Goal: Navigation & Orientation: Find specific page/section

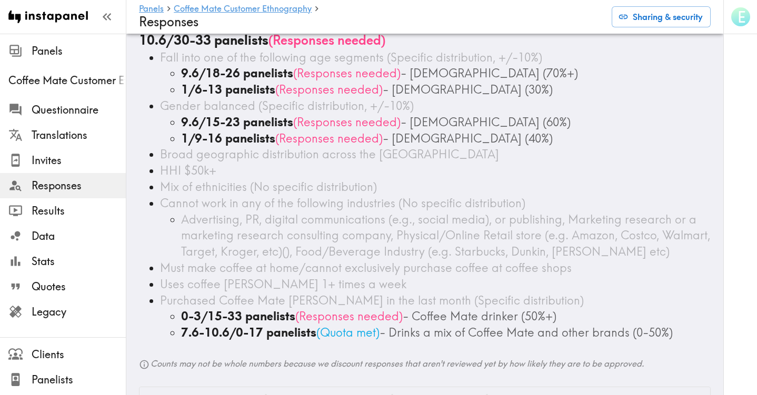
scroll to position [52, 0]
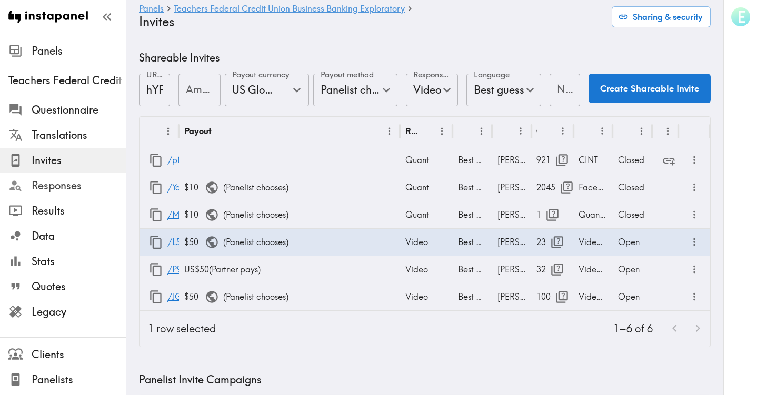
click at [58, 189] on span "Responses" at bounding box center [79, 185] width 94 height 15
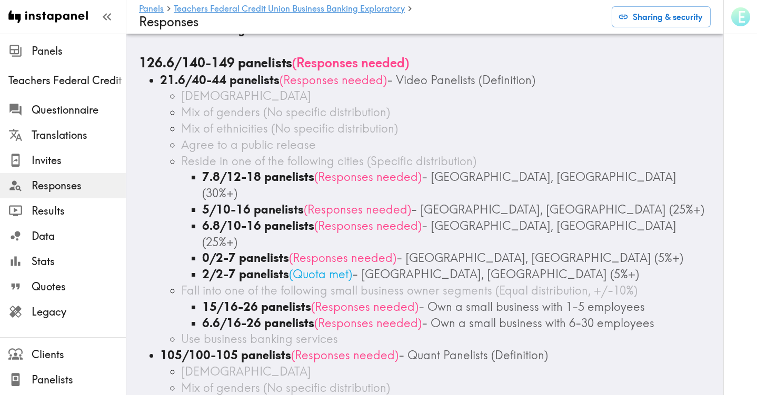
scroll to position [14, 0]
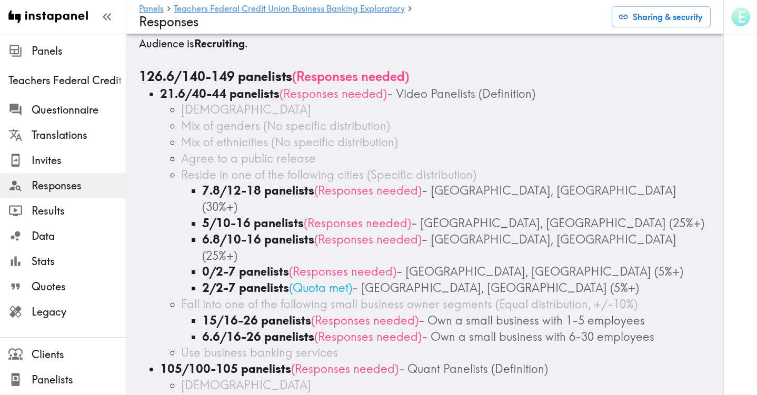
click at [52, 187] on span "Responses" at bounding box center [79, 185] width 94 height 15
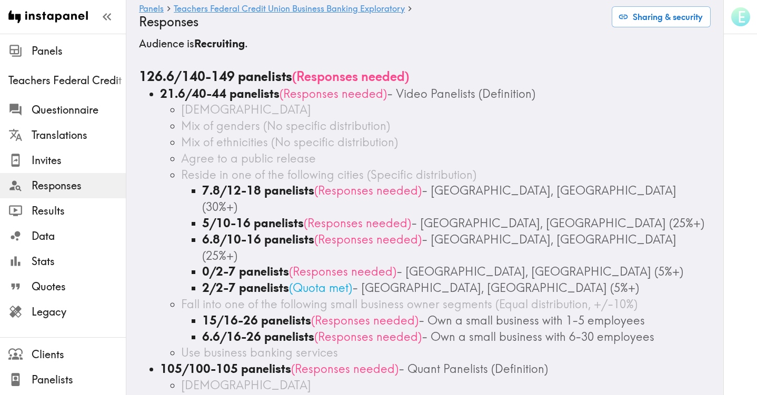
scroll to position [0, 0]
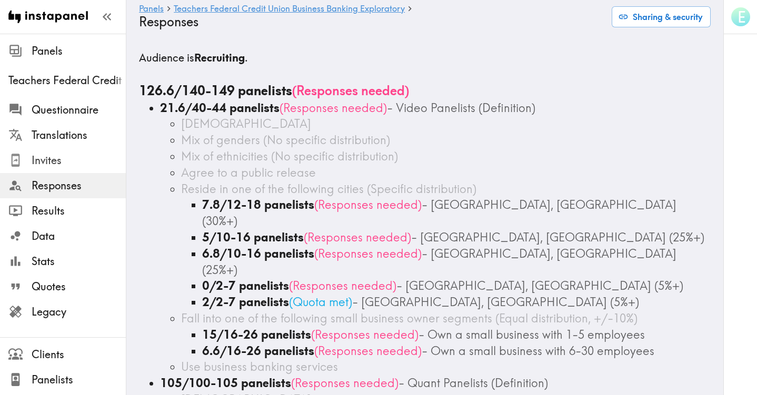
click at [46, 156] on span "Invites" at bounding box center [79, 160] width 94 height 15
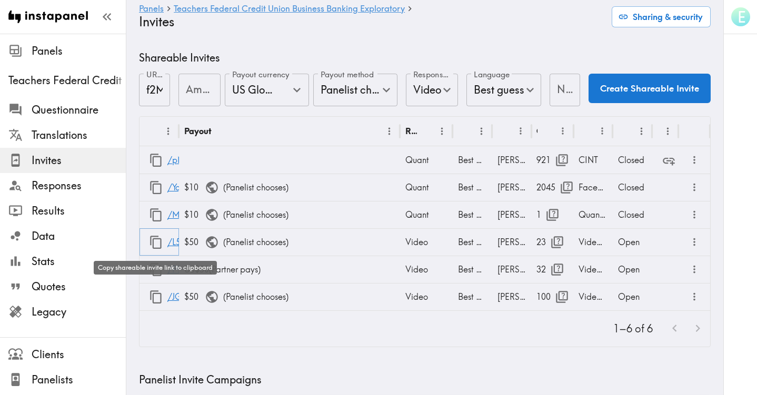
click at [155, 242] on icon "button" at bounding box center [156, 242] width 14 height 14
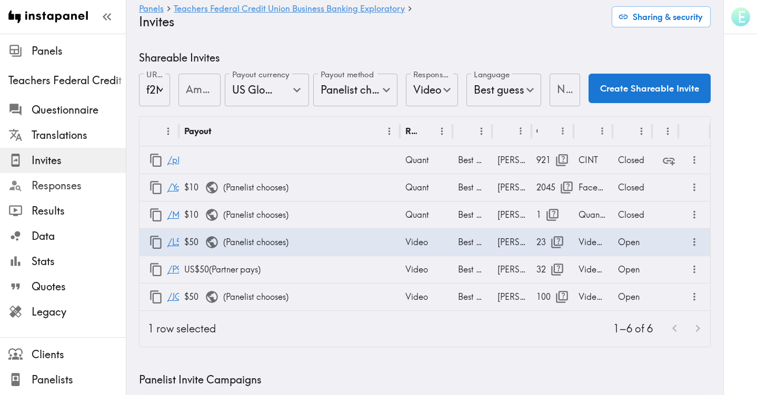
click at [89, 182] on span "Responses" at bounding box center [79, 185] width 94 height 15
click at [69, 188] on span "Responses" at bounding box center [79, 185] width 94 height 15
click at [55, 186] on span "Responses" at bounding box center [79, 185] width 94 height 15
